Goal: Task Accomplishment & Management: Use online tool/utility

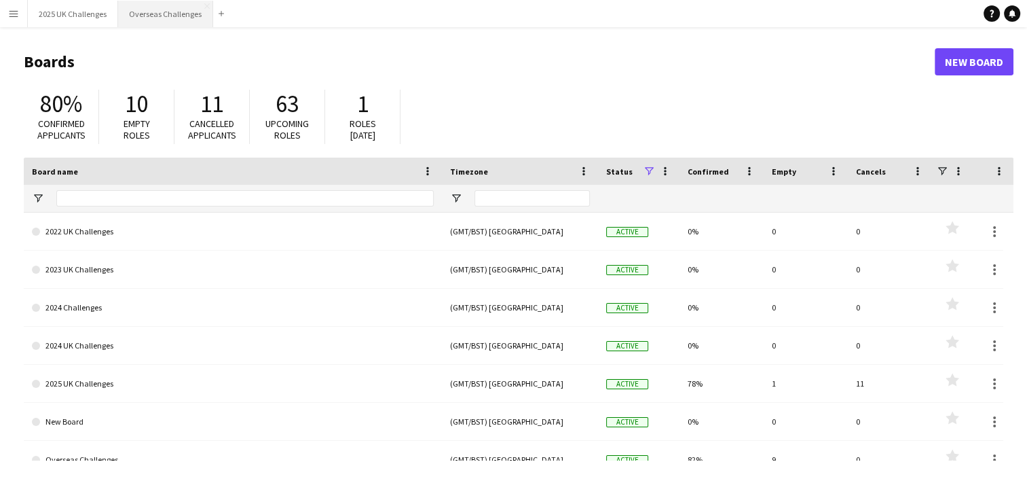
click at [143, 11] on button "Overseas Challenges Close" at bounding box center [165, 14] width 95 height 26
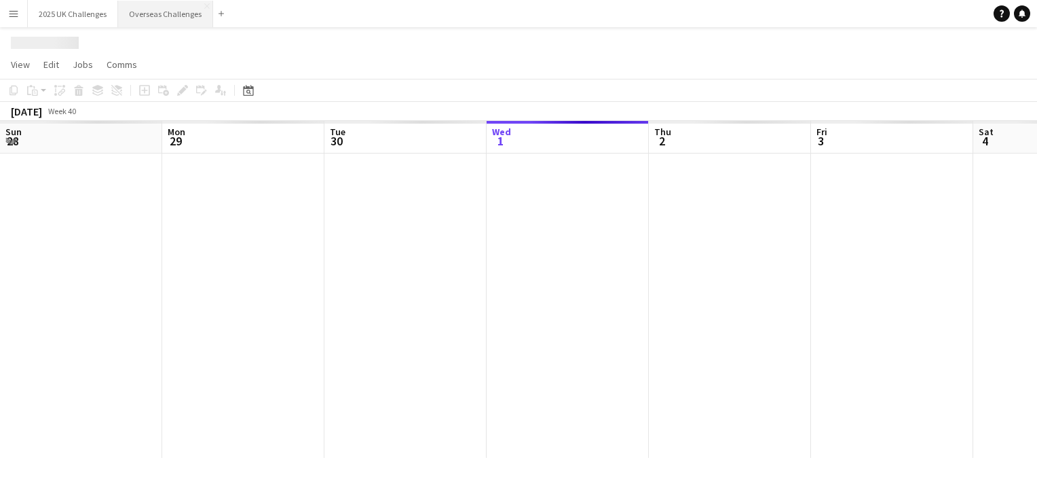
scroll to position [0, 324]
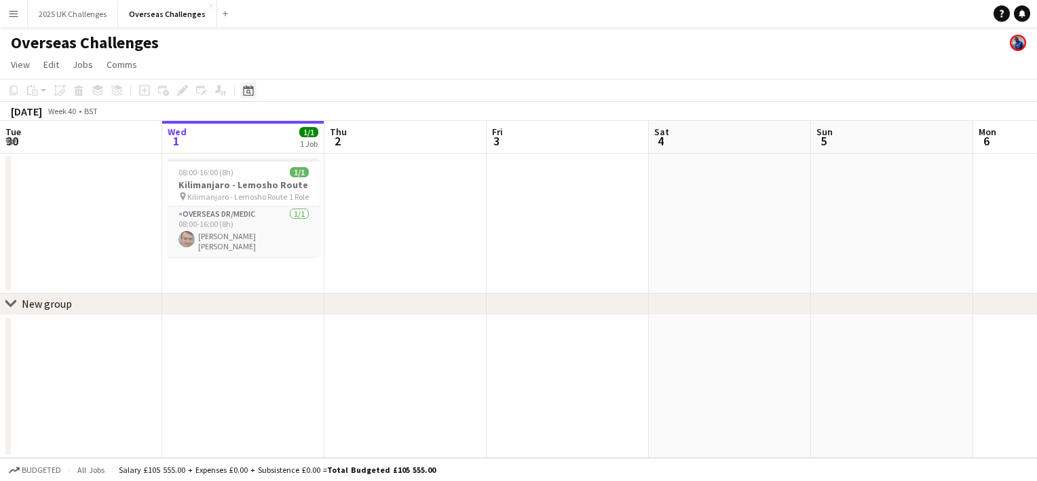
click at [255, 90] on div "Date picker" at bounding box center [248, 90] width 16 height 16
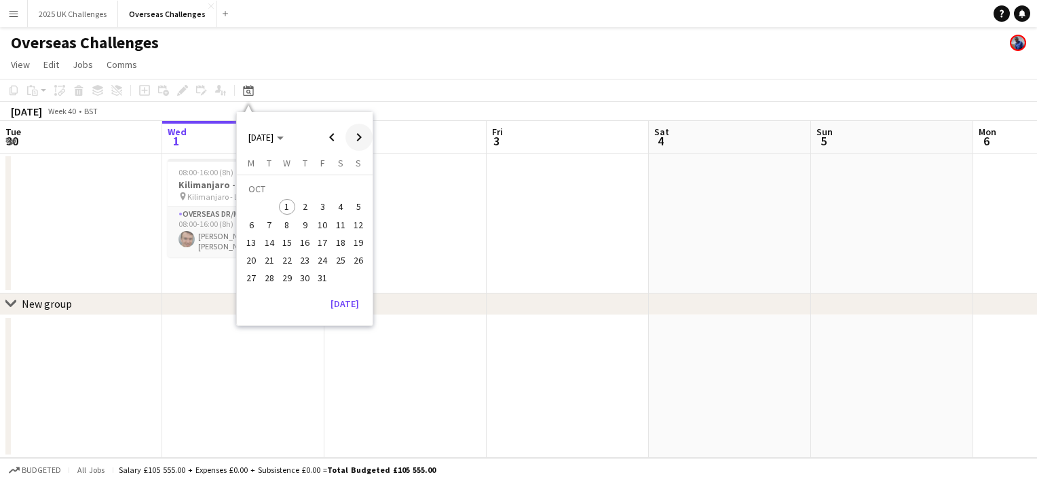
click at [354, 138] on span "Next month" at bounding box center [358, 137] width 27 height 27
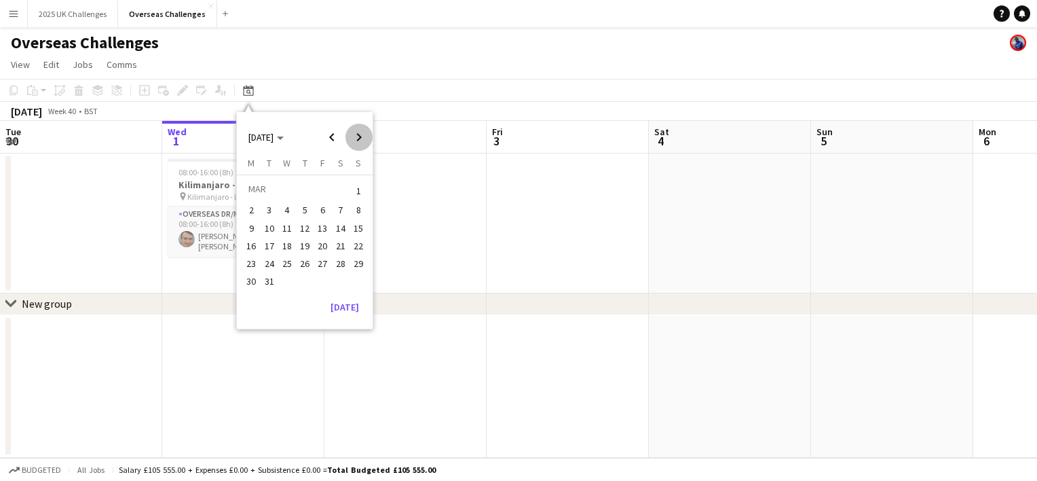
click at [354, 138] on span "Next month" at bounding box center [358, 137] width 27 height 27
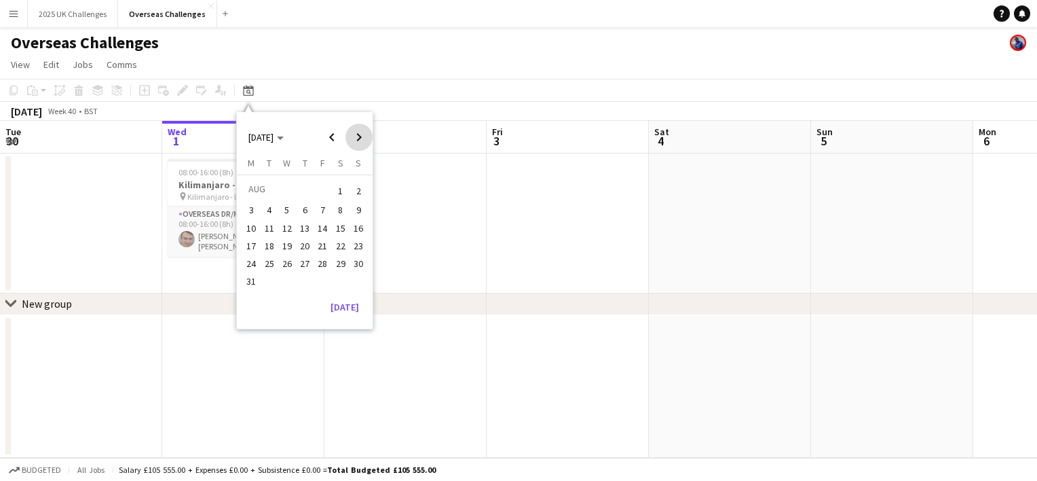
click at [354, 138] on span "Next month" at bounding box center [358, 137] width 27 height 27
click at [336, 127] on span "Previous month" at bounding box center [331, 137] width 27 height 27
click at [310, 243] on span "22" at bounding box center [305, 246] width 16 height 16
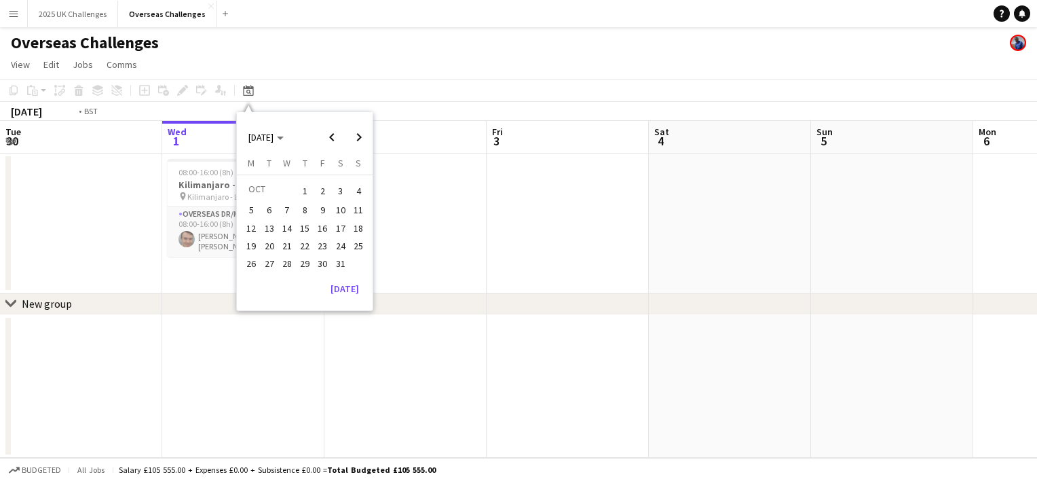
scroll to position [0, 467]
